Goal: Task Accomplishment & Management: Manage account settings

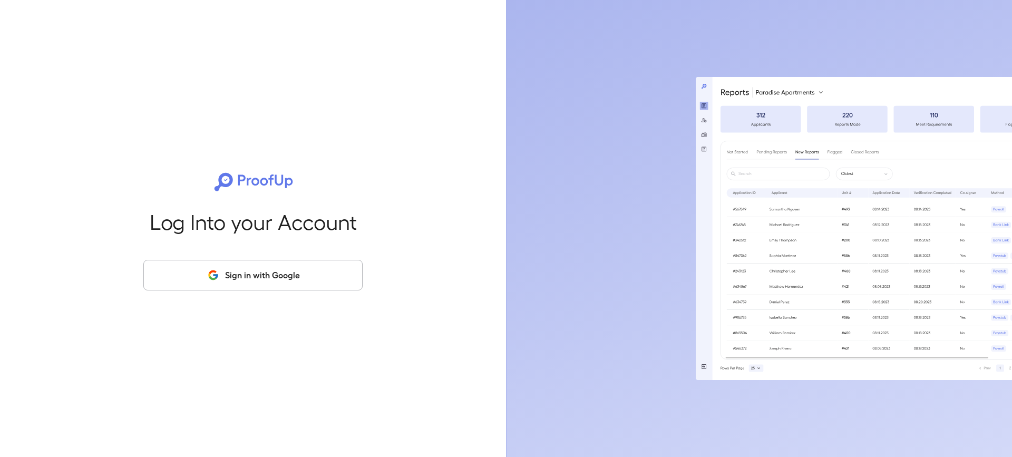
click at [244, 278] on button "Sign in with Google" at bounding box center [252, 275] width 219 height 31
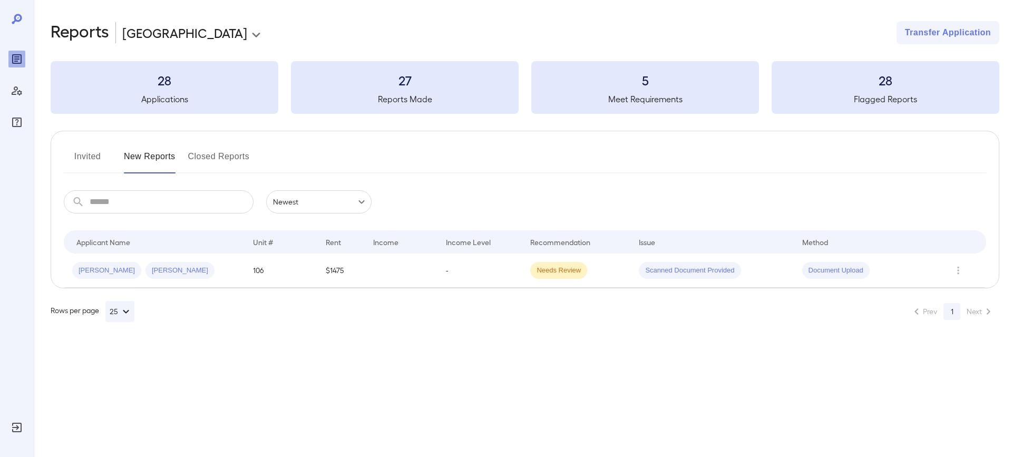
click at [87, 155] on button "Invited" at bounding box center [87, 160] width 47 height 25
